Goal: Information Seeking & Learning: Learn about a topic

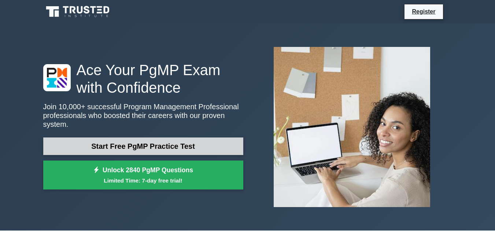
click at [134, 144] on link "Start Free PgMP Practice Test" at bounding box center [143, 146] width 200 height 18
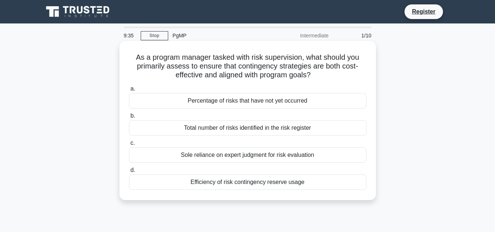
click at [248, 101] on div "Percentage of risks that have not yet occurred" at bounding box center [247, 100] width 237 height 15
click at [129, 91] on input "a. Percentage of risks that have not yet occurred" at bounding box center [129, 88] width 0 height 5
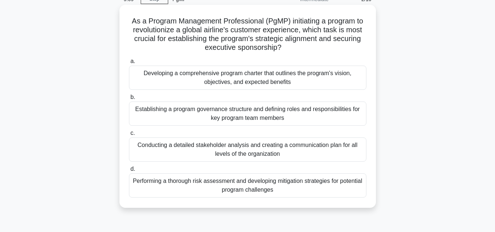
scroll to position [37, 0]
click at [190, 109] on div "Establishing a program governance structure and defining roles and responsibili…" at bounding box center [247, 113] width 237 height 24
click at [129, 99] on input "b. Establishing a program governance structure and defining roles and responsib…" at bounding box center [129, 96] width 0 height 5
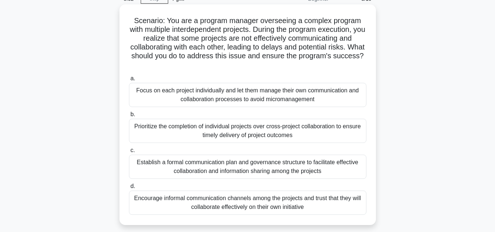
click at [283, 172] on div "Establish a formal communication plan and governance structure to facilitate ef…" at bounding box center [247, 166] width 237 height 24
click at [129, 153] on input "c. Establish a formal communication plan and governance structure to facilitate…" at bounding box center [129, 150] width 0 height 5
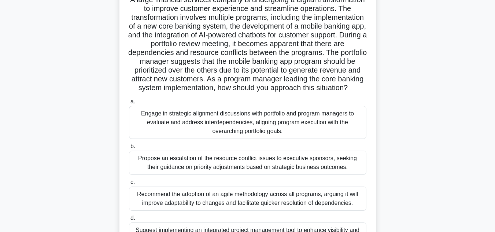
scroll to position [110, 0]
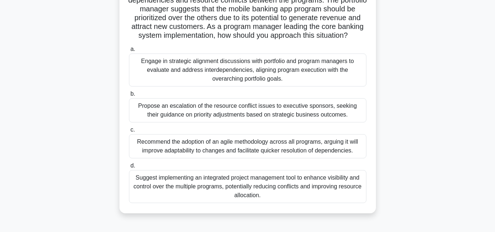
click at [235, 193] on div "Suggest implementing an integrated project management tool to enhance visibilit…" at bounding box center [247, 186] width 237 height 33
click at [129, 168] on input "d. Suggest implementing an integrated project management tool to enhance visibi…" at bounding box center [129, 165] width 0 height 5
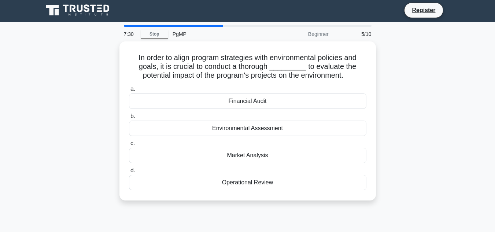
scroll to position [0, 0]
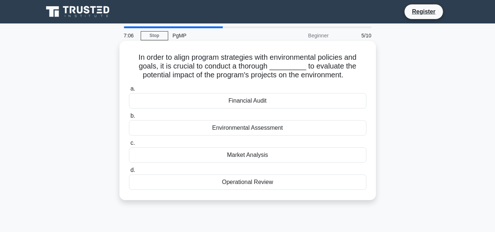
click at [239, 128] on div "Environmental Assessment" at bounding box center [247, 127] width 237 height 15
click at [129, 118] on input "b. Environmental Assessment" at bounding box center [129, 115] width 0 height 5
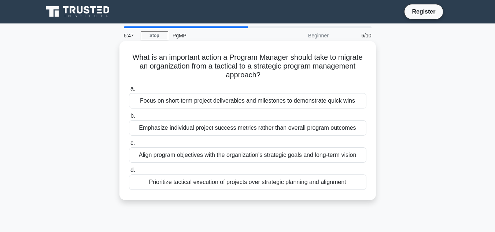
click at [195, 159] on div "Align program objectives with the organization's strategic goals and long-term …" at bounding box center [247, 154] width 237 height 15
click at [129, 145] on input "c. Align program objectives with the organization's strategic goals and long-te…" at bounding box center [129, 143] width 0 height 5
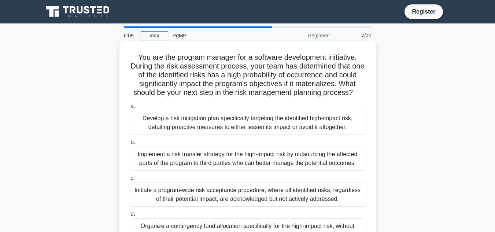
scroll to position [37, 0]
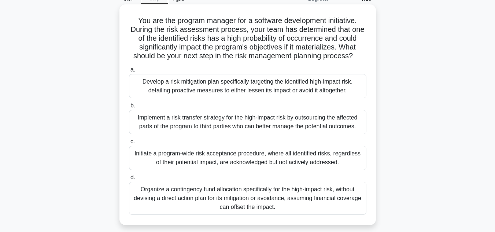
click at [227, 153] on div "Initiate a program-wide risk acceptance procedure, where all identified risks, …" at bounding box center [247, 158] width 237 height 24
click at [129, 144] on input "c. Initiate a program-wide risk acceptance procedure, where all identified risk…" at bounding box center [129, 141] width 0 height 5
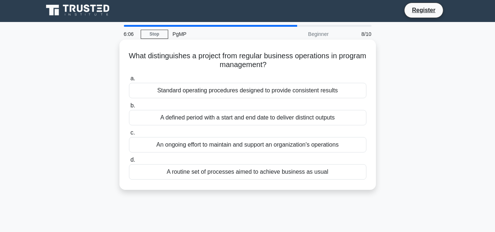
scroll to position [0, 0]
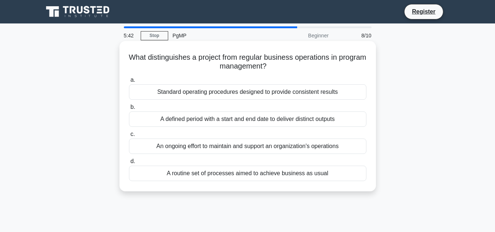
click at [247, 174] on div "A routine set of processes aimed to achieve business as usual" at bounding box center [247, 172] width 237 height 15
click at [129, 164] on input "d. A routine set of processes aimed to achieve business as usual" at bounding box center [129, 161] width 0 height 5
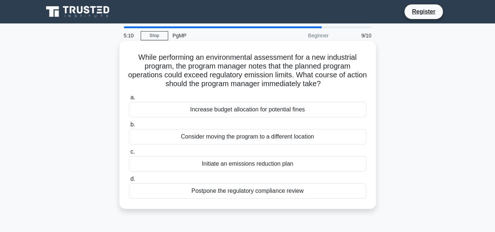
click at [209, 113] on div "Increase budget allocation for potential fines" at bounding box center [247, 109] width 237 height 15
click at [129, 100] on input "a. Increase budget allocation for potential fines" at bounding box center [129, 97] width 0 height 5
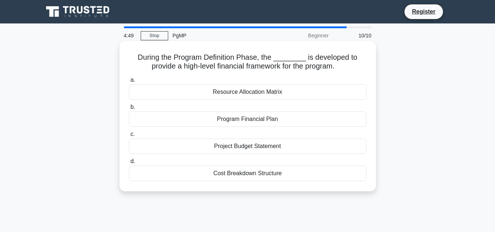
click at [243, 91] on div "Resource Allocation Matrix" at bounding box center [247, 91] width 237 height 15
click at [129, 82] on input "a. Resource Allocation Matrix" at bounding box center [129, 80] width 0 height 5
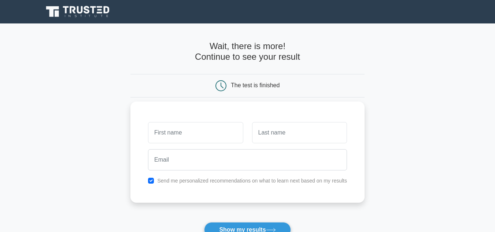
click at [202, 133] on input "text" at bounding box center [195, 132] width 95 height 21
type input "mushtaque"
click at [262, 134] on input "text" at bounding box center [299, 132] width 95 height 21
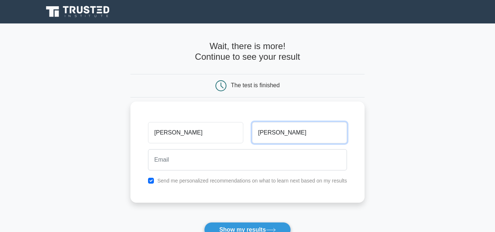
type input "ahmed"
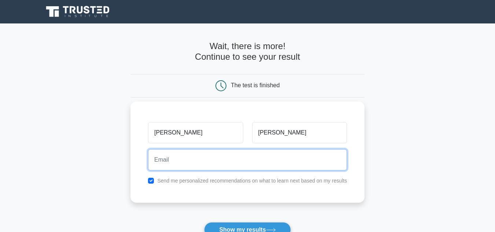
click at [246, 163] on input "email" at bounding box center [247, 159] width 199 height 21
type input "mushtaquechandio811@gmail.com"
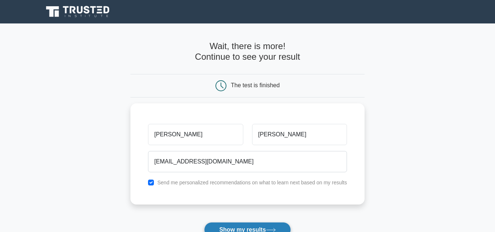
click at [235, 228] on button "Show my results" at bounding box center [247, 229] width 86 height 15
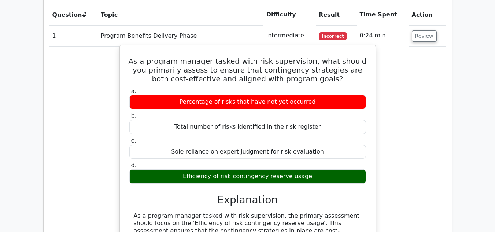
scroll to position [586, 0]
